Goal: Find specific page/section: Find specific page/section

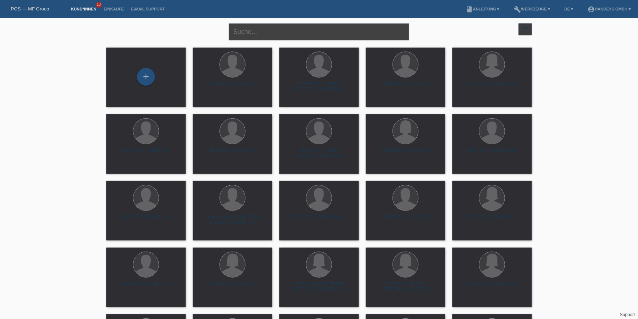
drag, startPoint x: 247, startPoint y: 24, endPoint x: 247, endPoint y: 30, distance: 5.5
click at [248, 25] on input "text" at bounding box center [319, 31] width 180 height 17
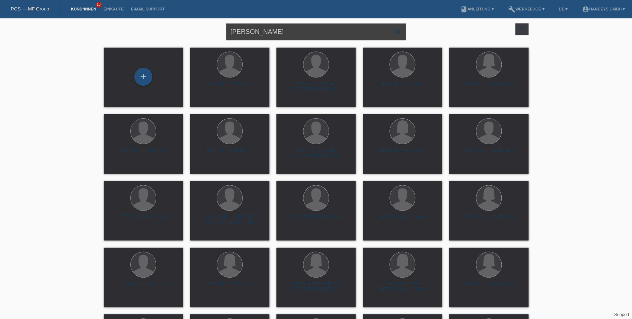
type input "lilyan"
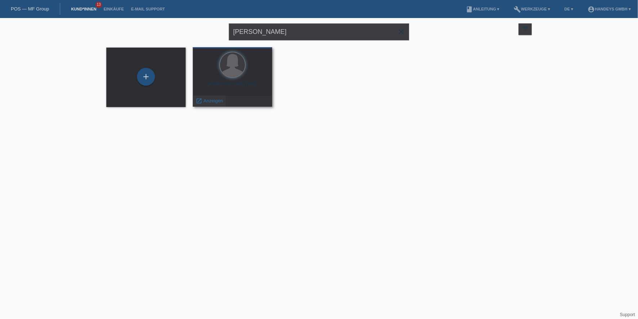
click at [215, 102] on span "Anzeigen" at bounding box center [213, 100] width 19 height 5
